Goal: Information Seeking & Learning: Learn about a topic

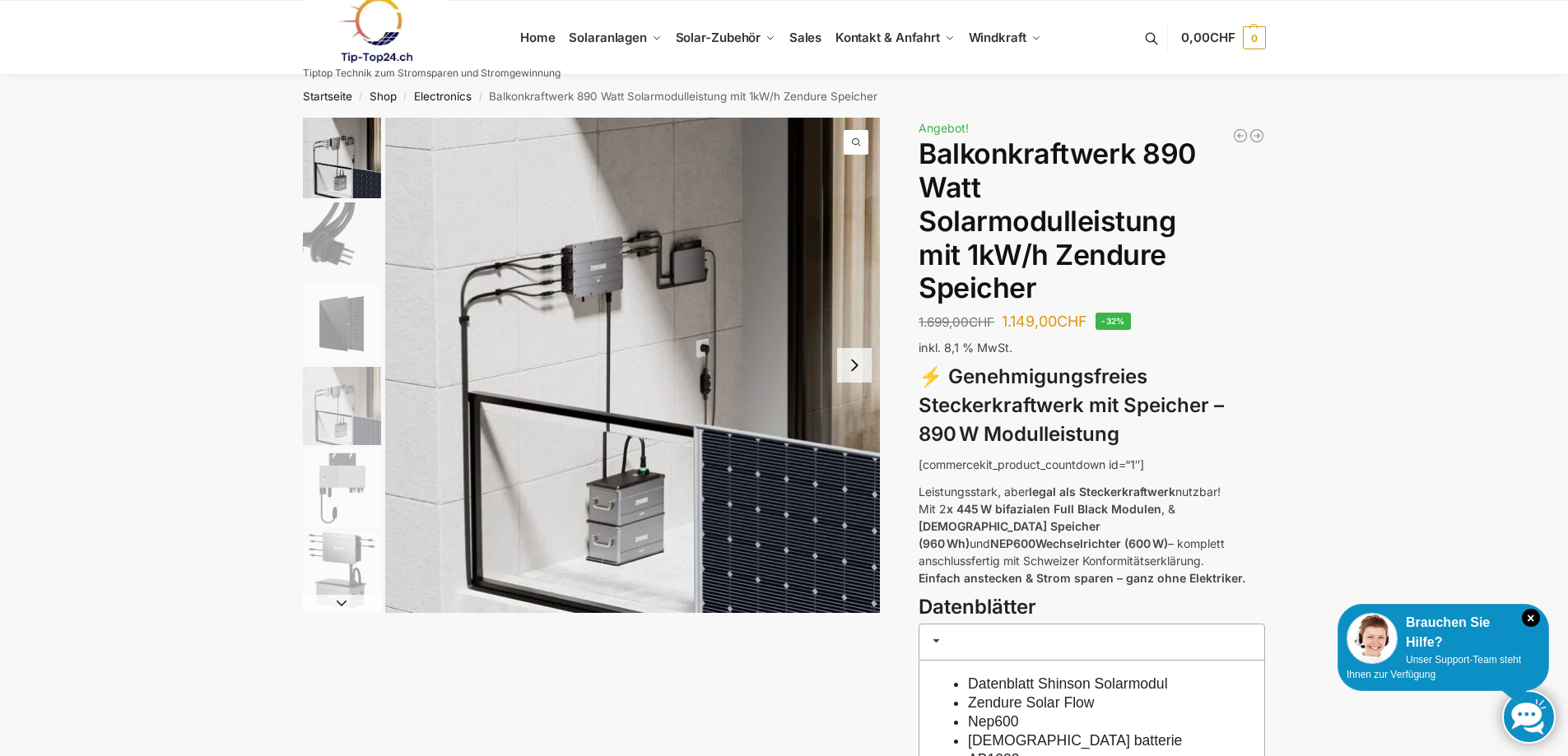
click at [860, 362] on button "Next slide" at bounding box center [854, 365] width 34 height 34
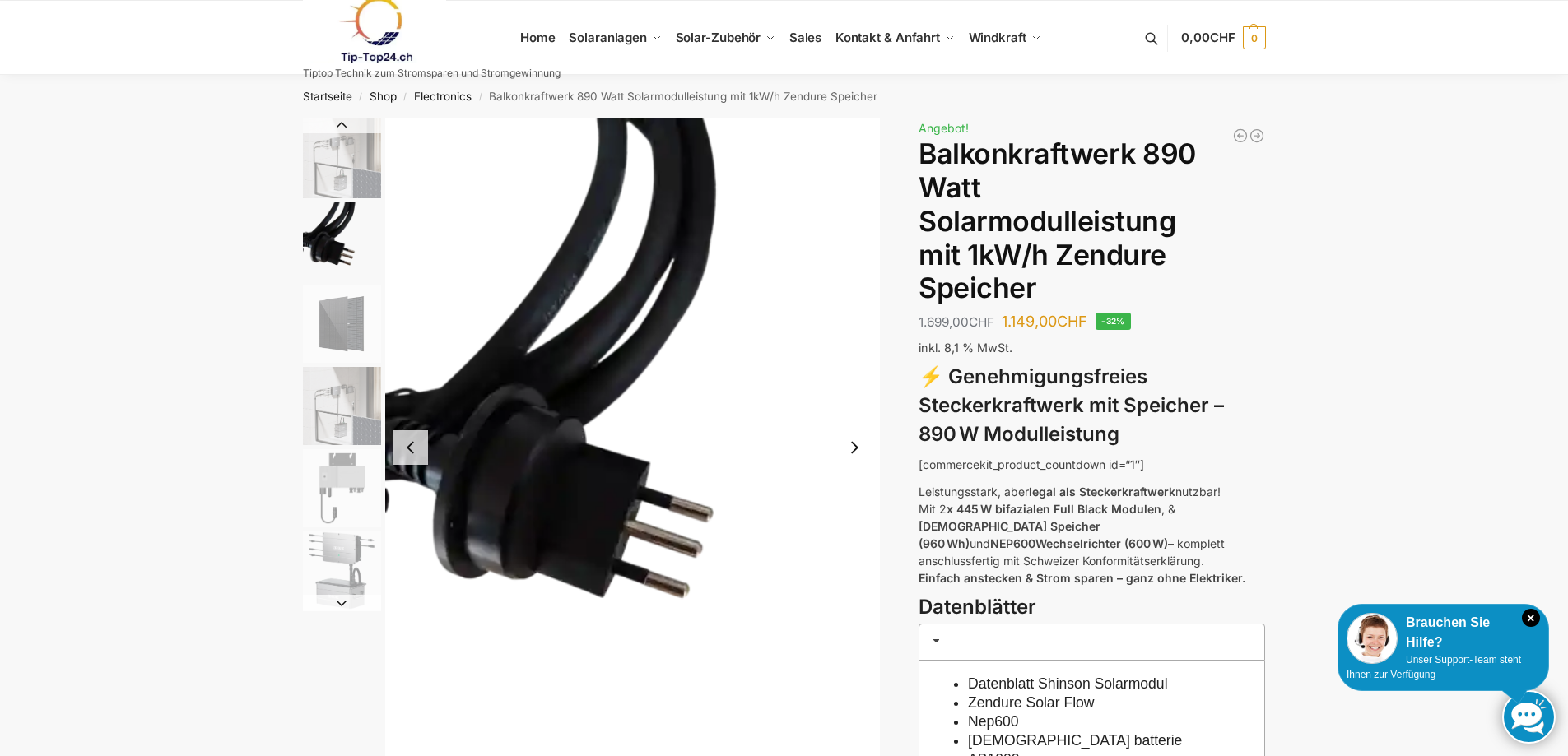
click at [860, 362] on img "2 / 6" at bounding box center [633, 447] width 496 height 660
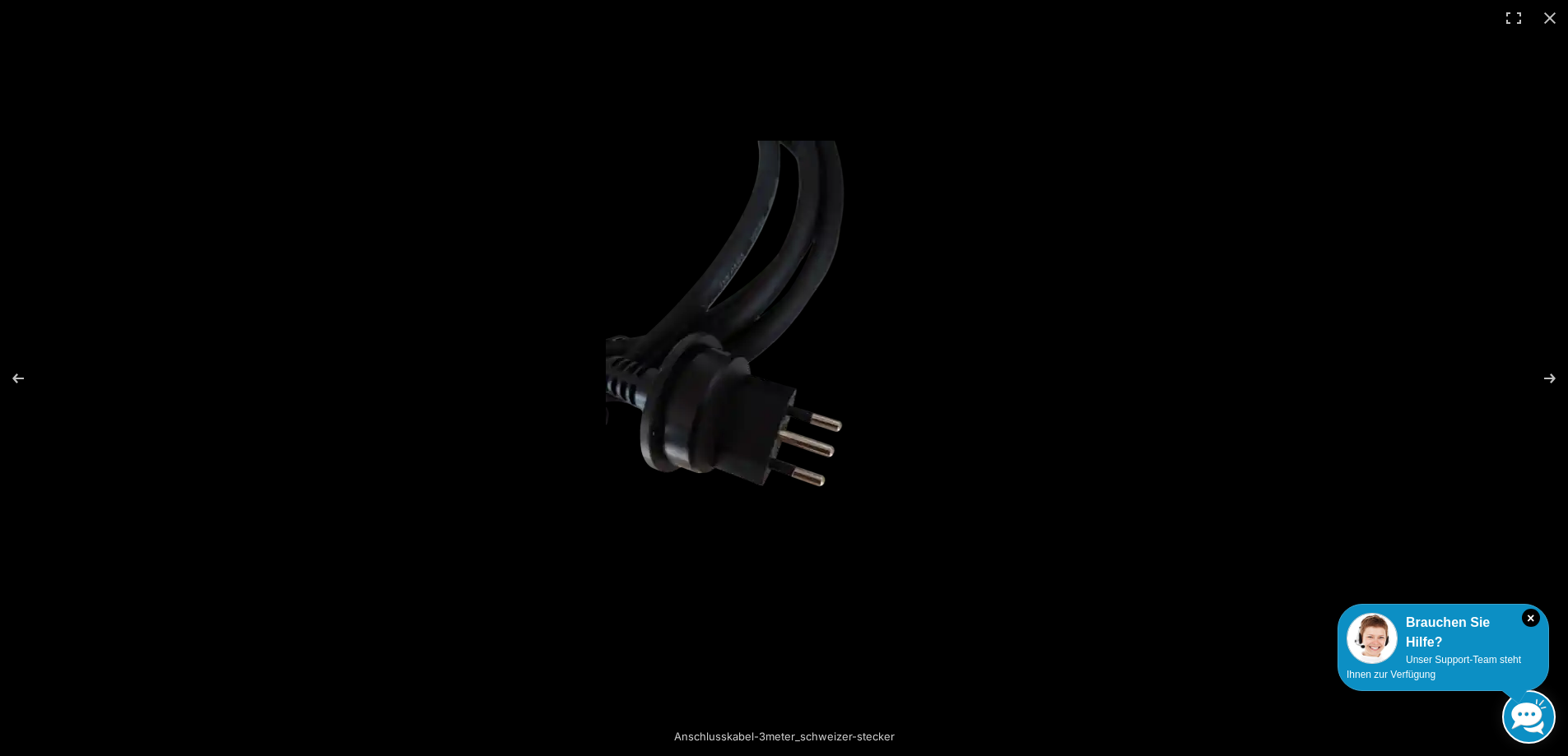
click at [860, 362] on img at bounding box center [784, 378] width 356 height 475
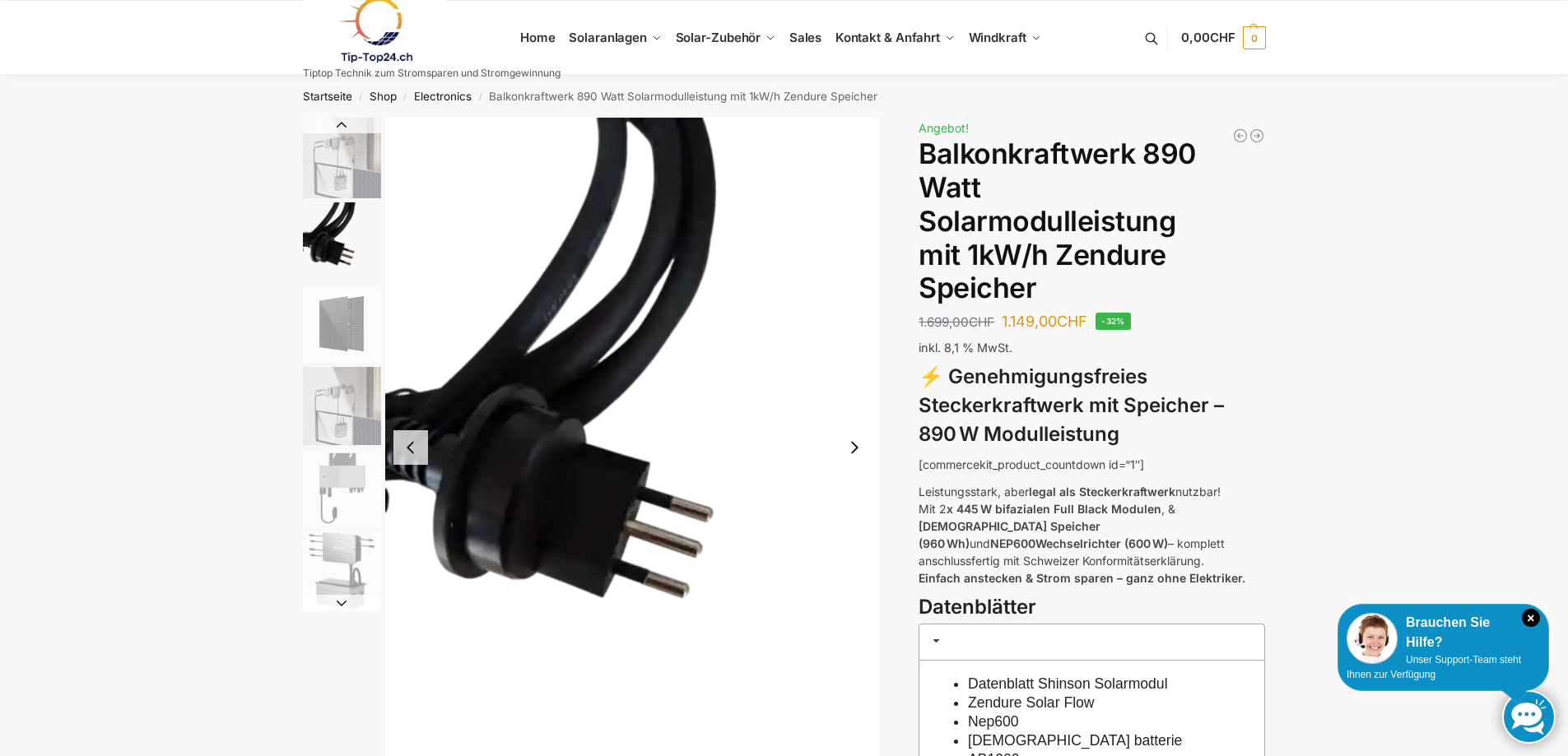
click at [856, 442] on button "Next slide" at bounding box center [854, 447] width 34 height 34
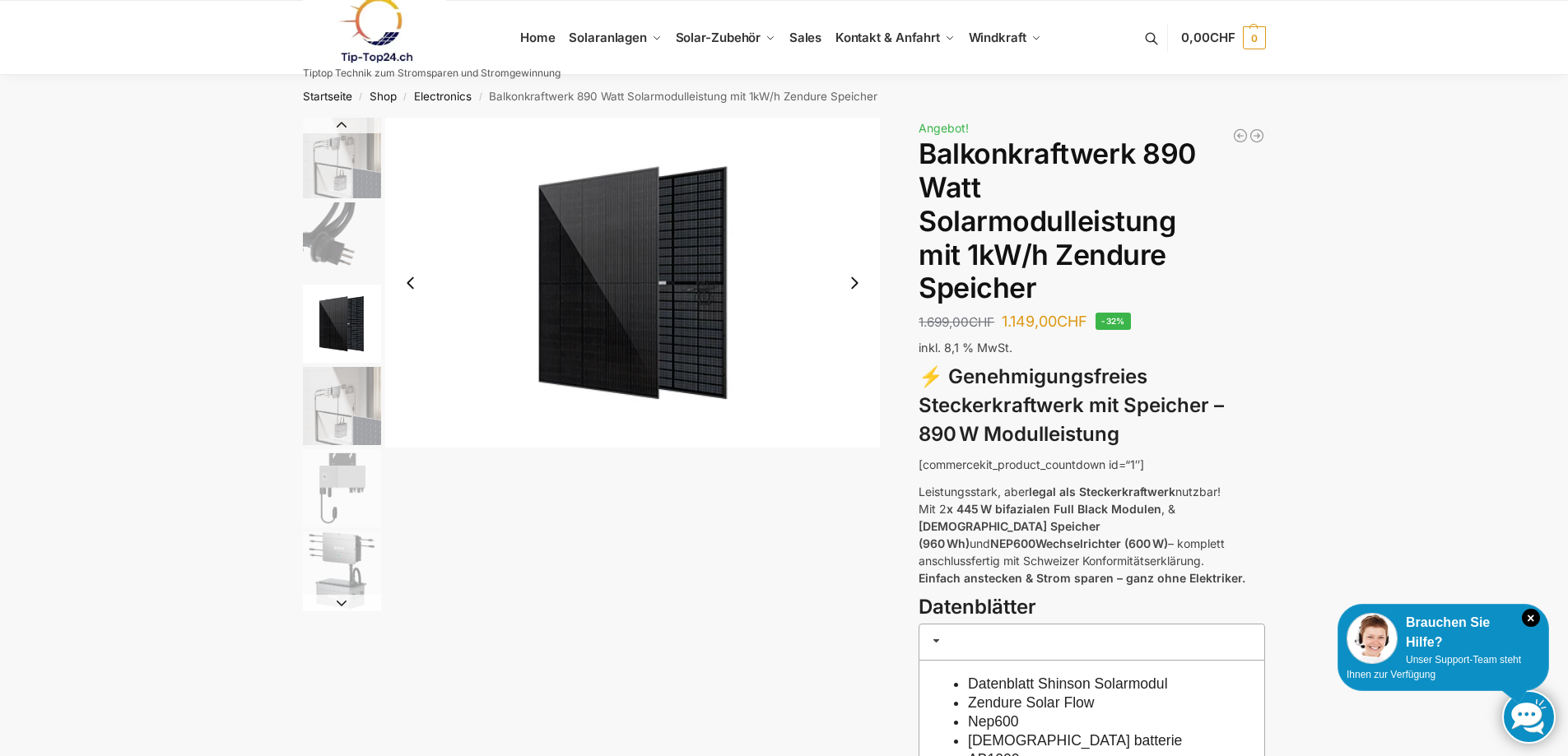
click at [860, 290] on button "Next slide" at bounding box center [854, 283] width 34 height 34
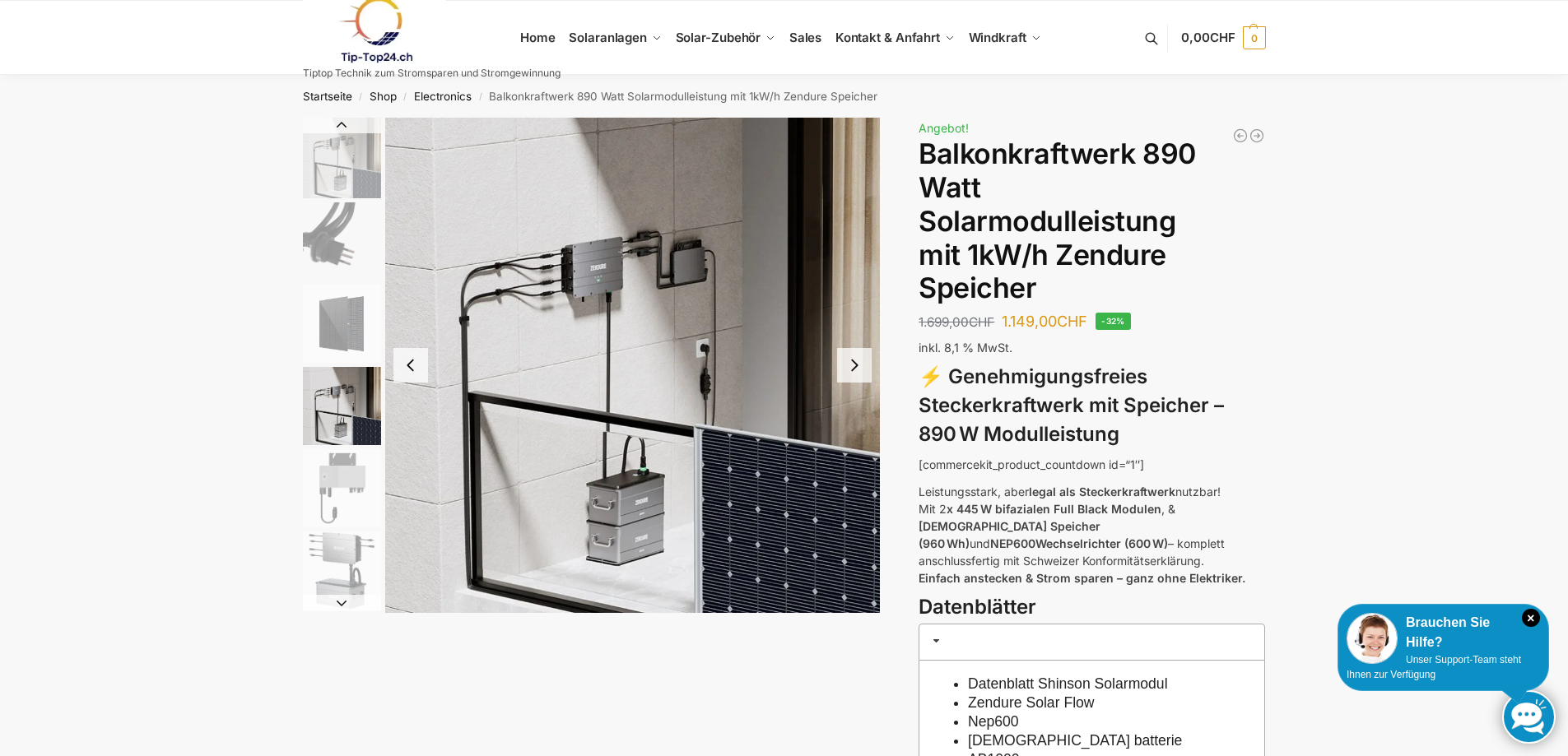
click at [859, 365] on button "Next slide" at bounding box center [854, 365] width 34 height 34
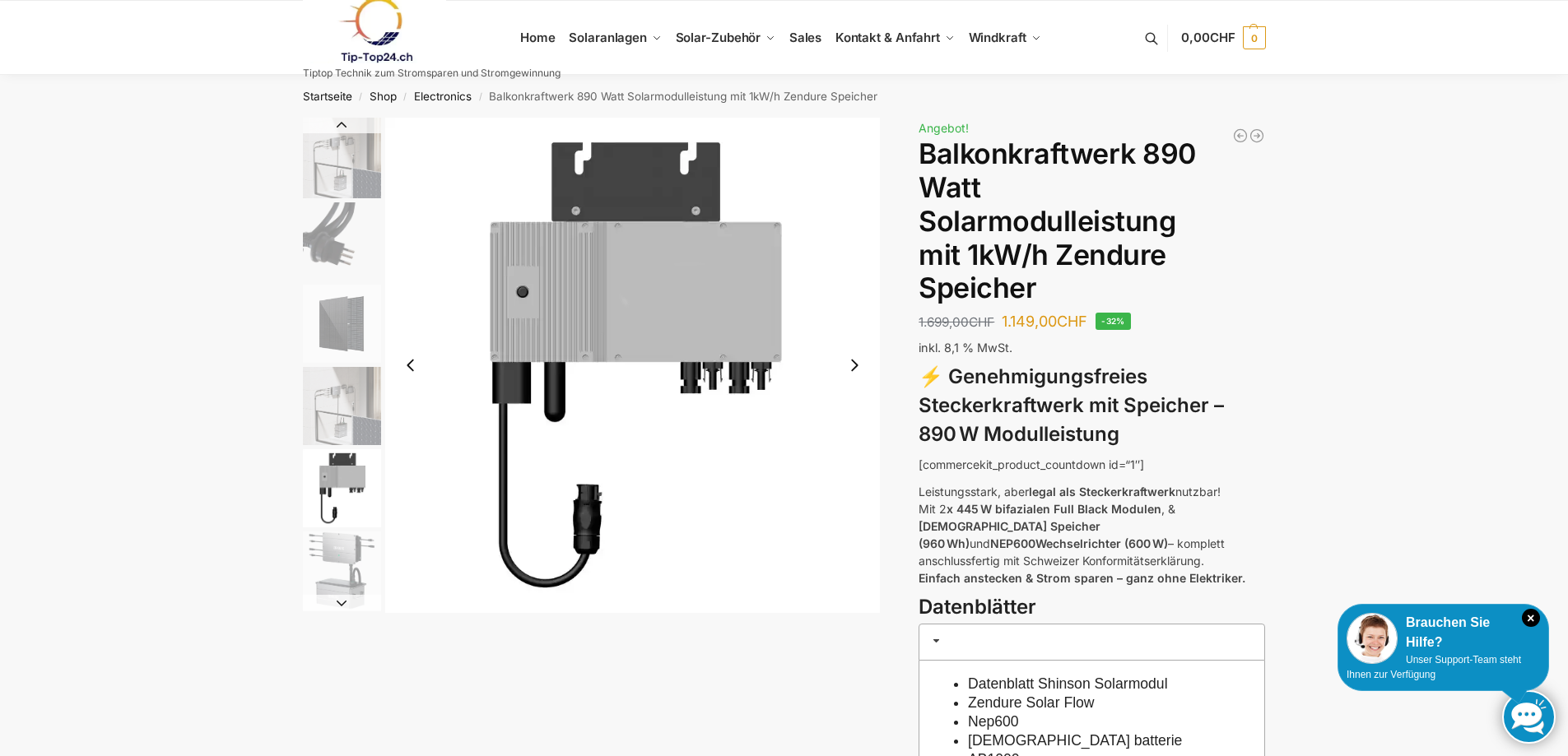
click at [836, 383] on img "5 / 6" at bounding box center [633, 365] width 496 height 496
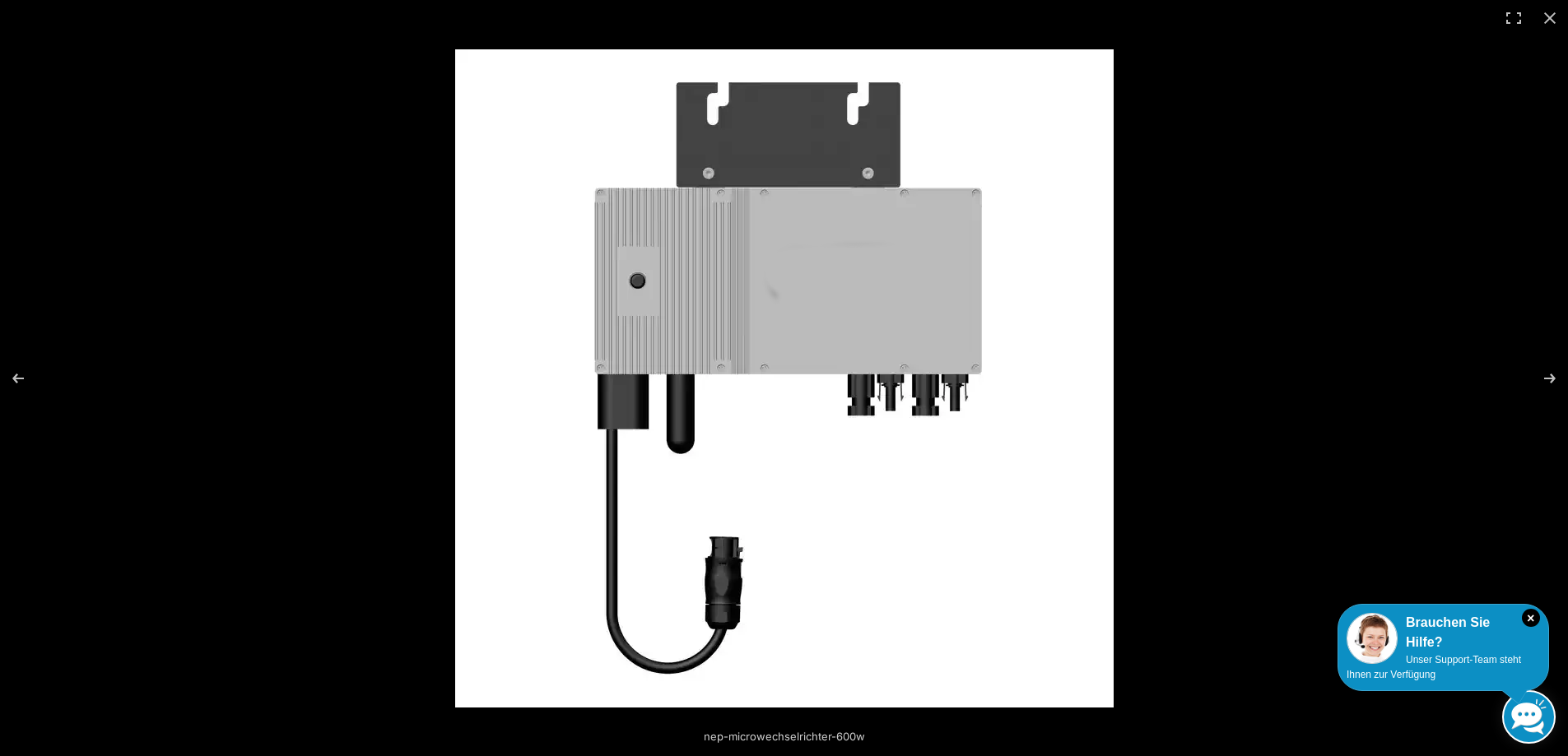
scroll to position [662, 0]
click at [1547, 376] on button "Next (arrow right)" at bounding box center [1539, 378] width 58 height 83
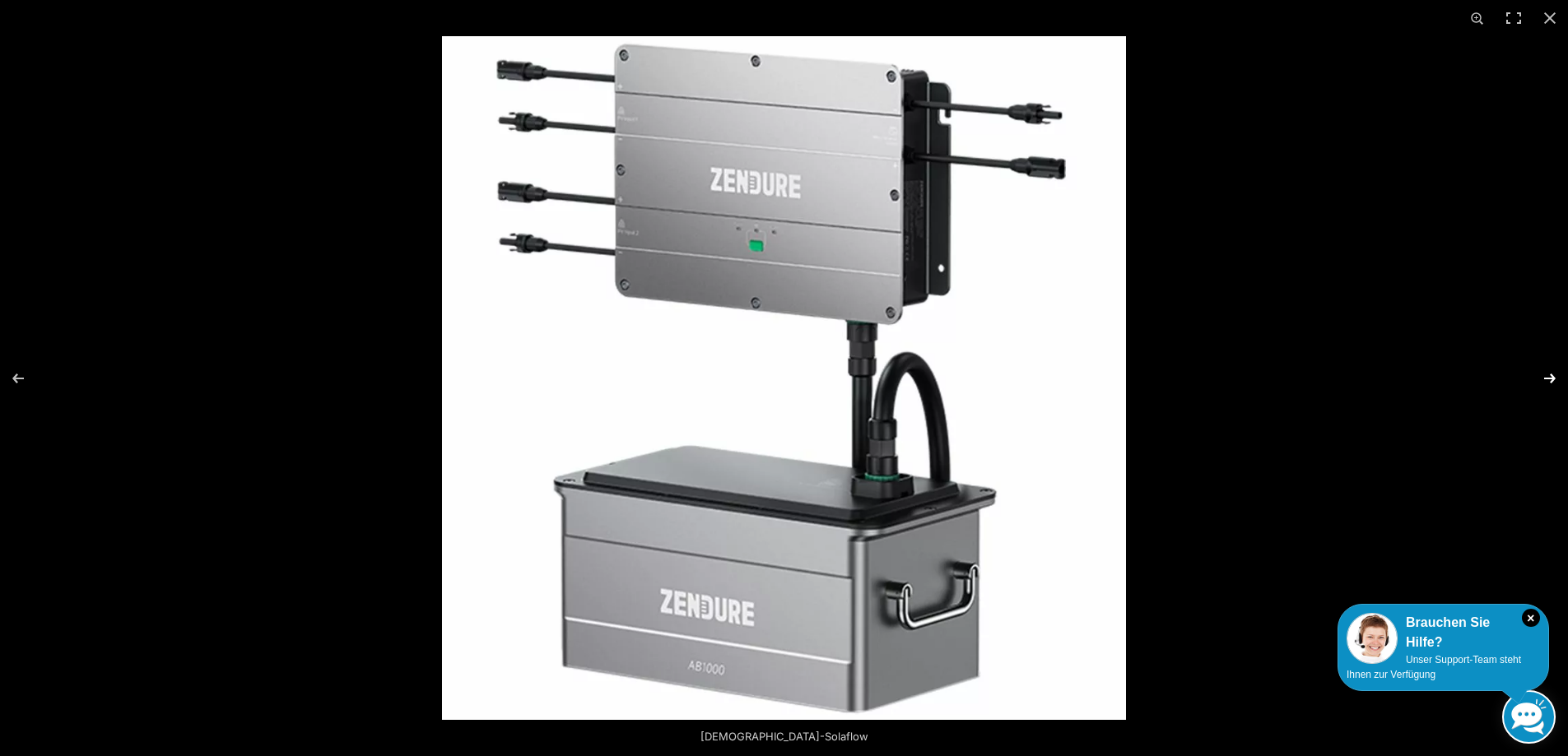
click at [1547, 376] on button "Next (arrow right)" at bounding box center [1539, 378] width 58 height 83
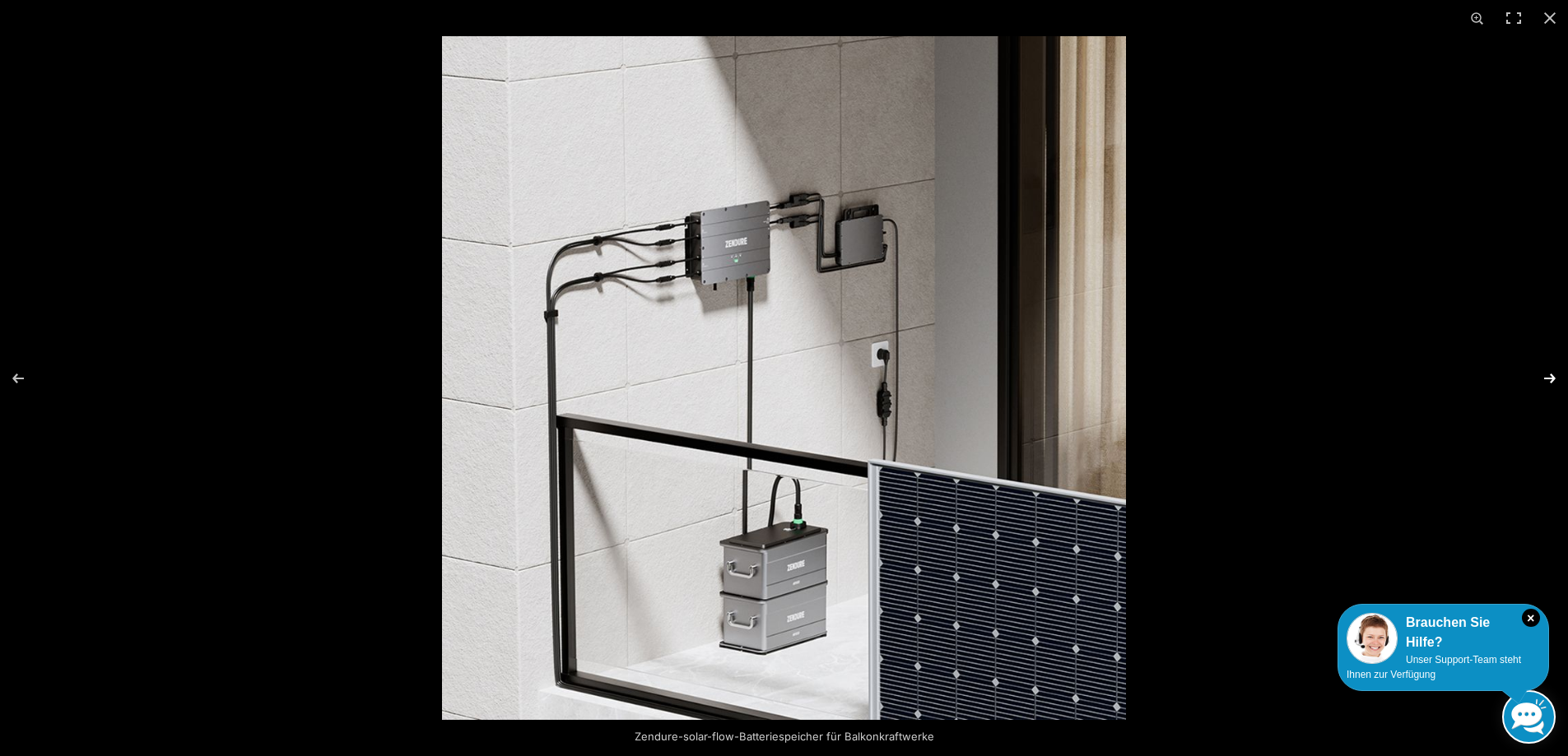
click at [1547, 376] on button "Next (arrow right)" at bounding box center [1539, 378] width 58 height 83
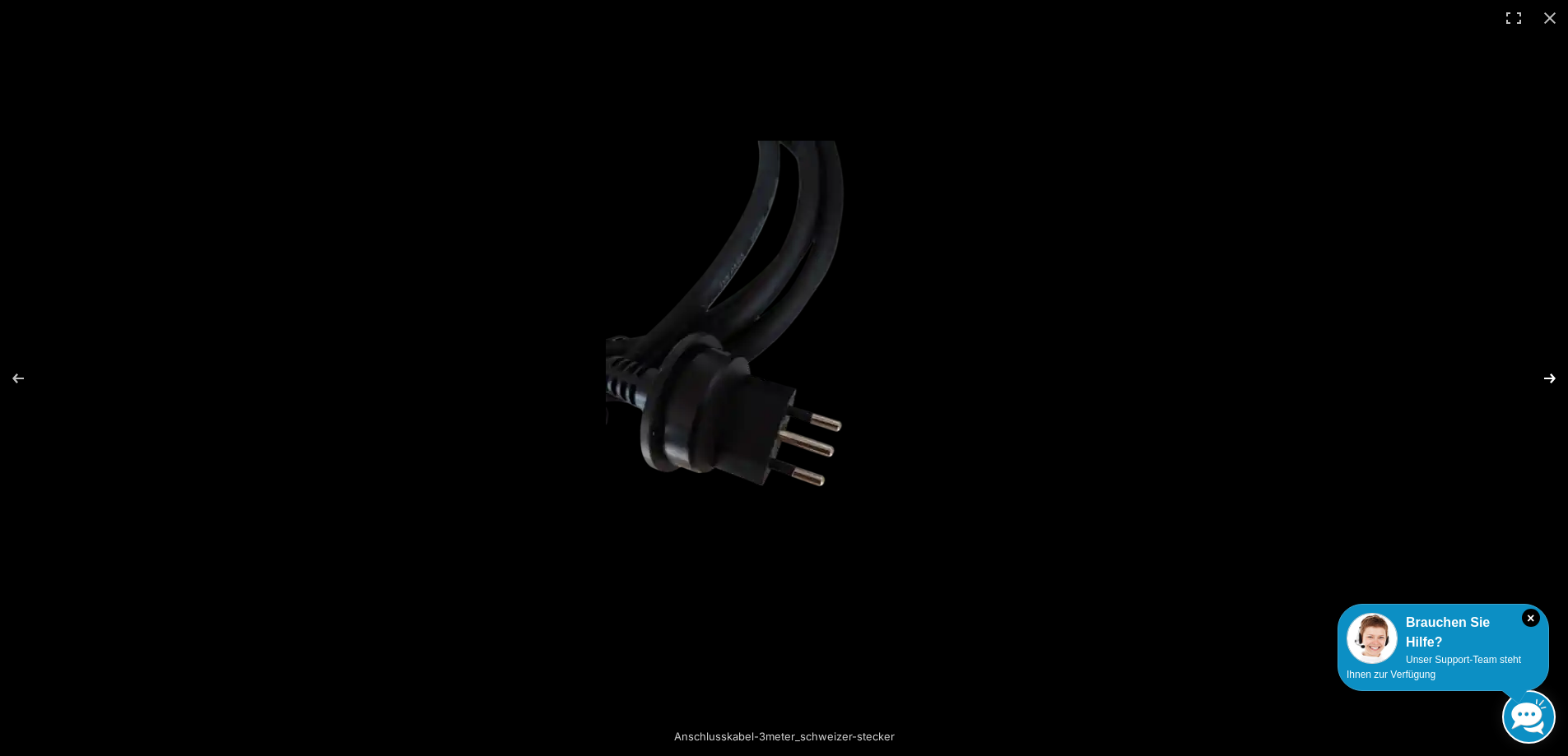
click at [1547, 376] on button "Next (arrow right)" at bounding box center [1539, 378] width 58 height 83
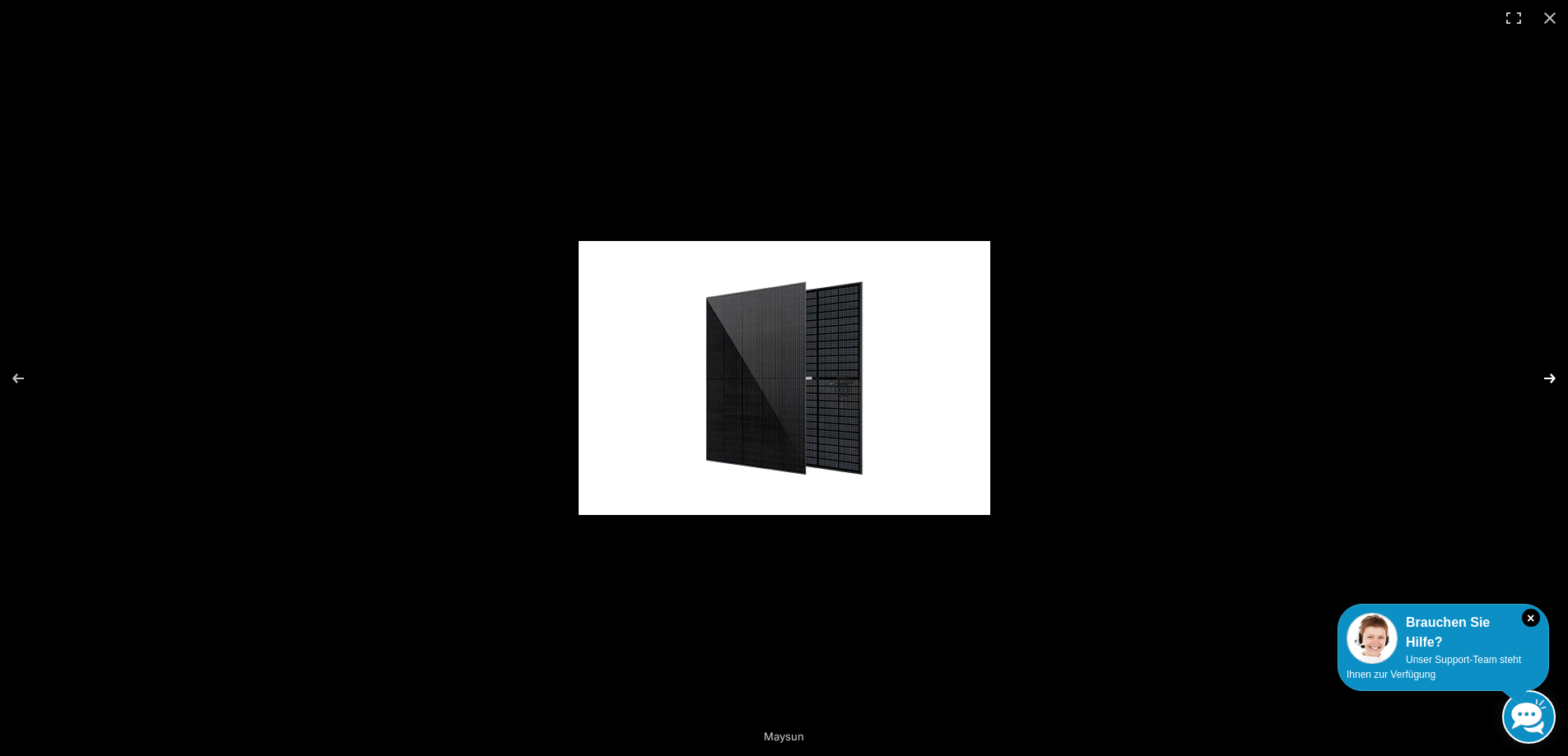
click at [1547, 376] on button "Next (arrow right)" at bounding box center [1539, 378] width 58 height 83
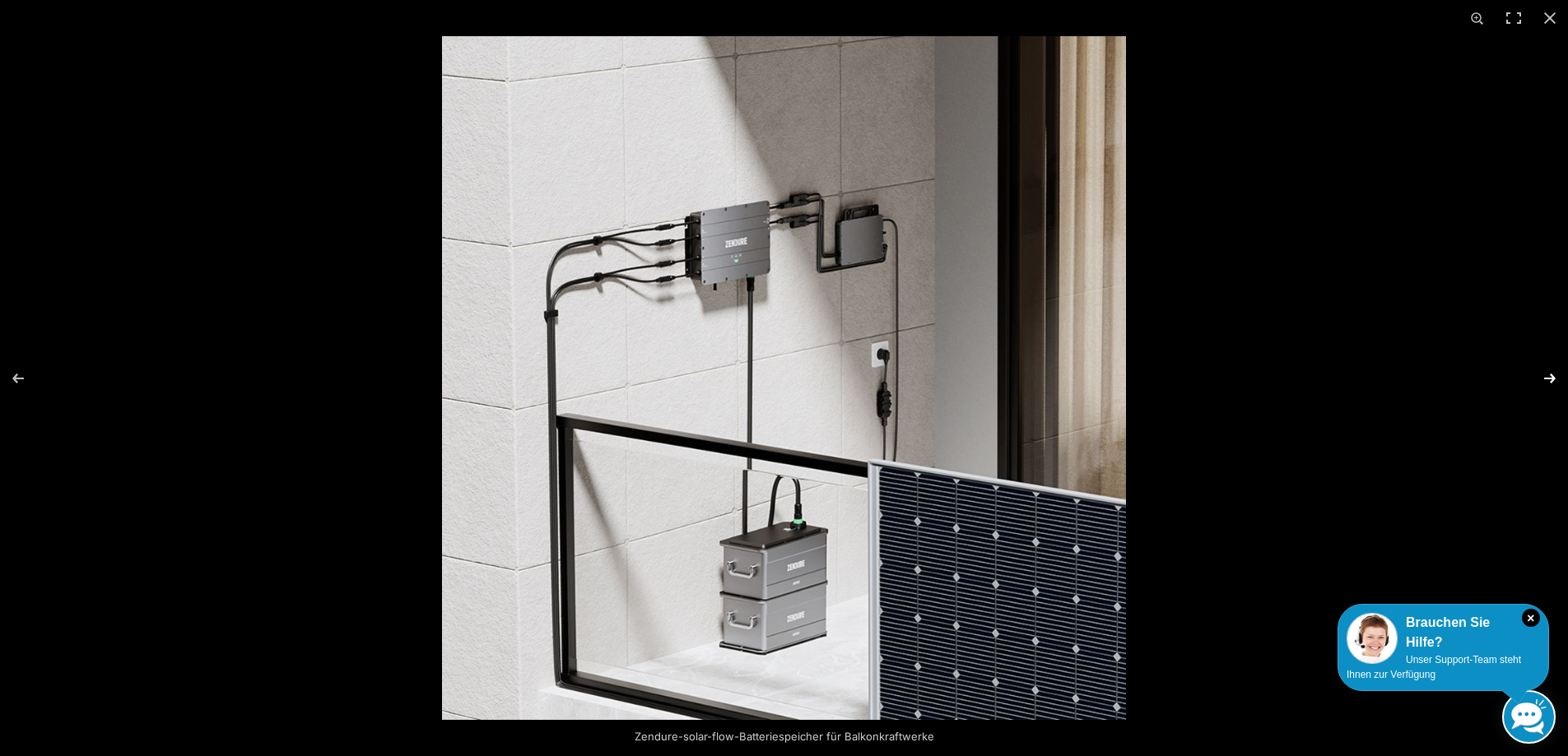
click at [1547, 376] on button "Next (arrow right)" at bounding box center [1539, 378] width 58 height 83
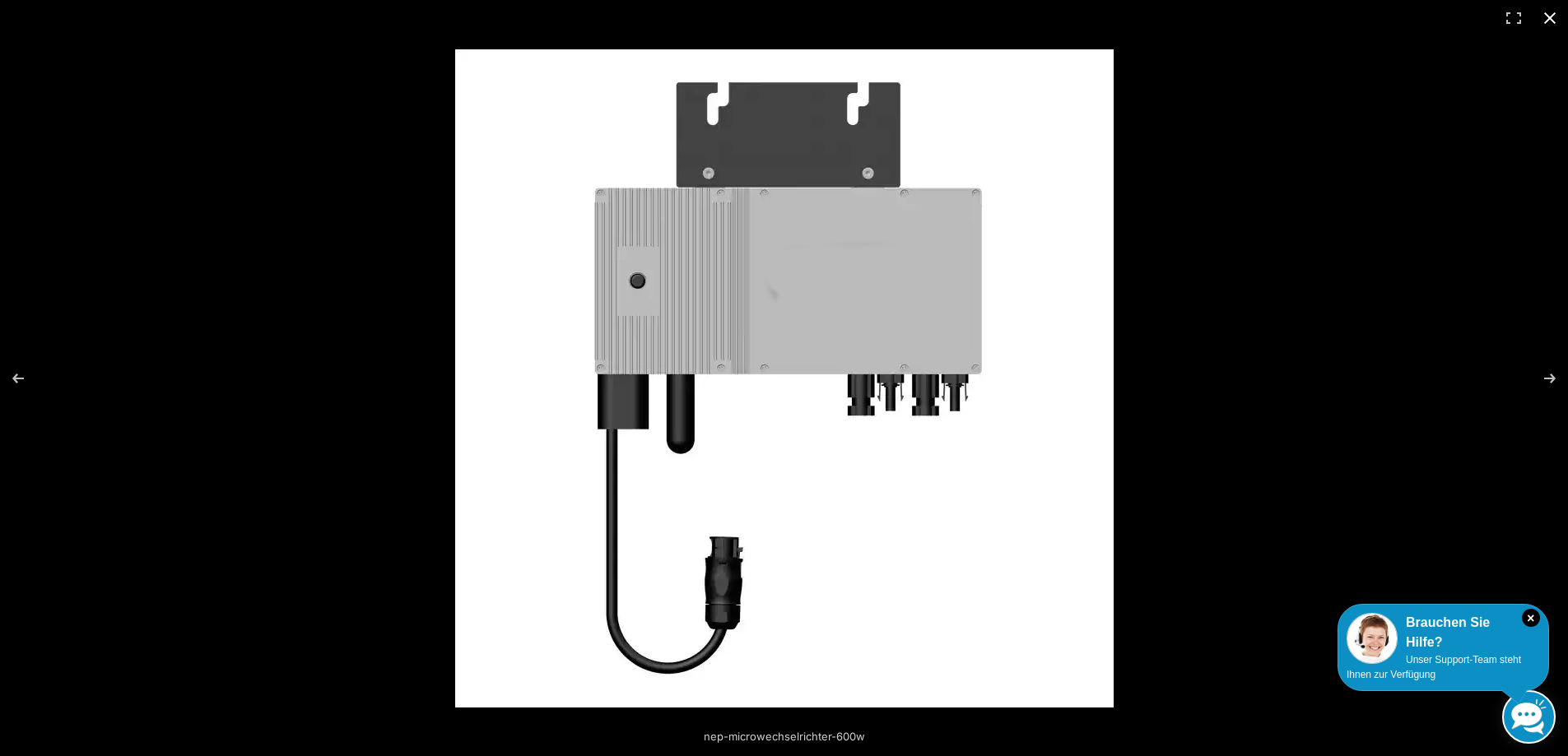
click at [1486, 65] on div at bounding box center [1209, 413] width 1510 height 728
